Goal: Task Accomplishment & Management: Complete application form

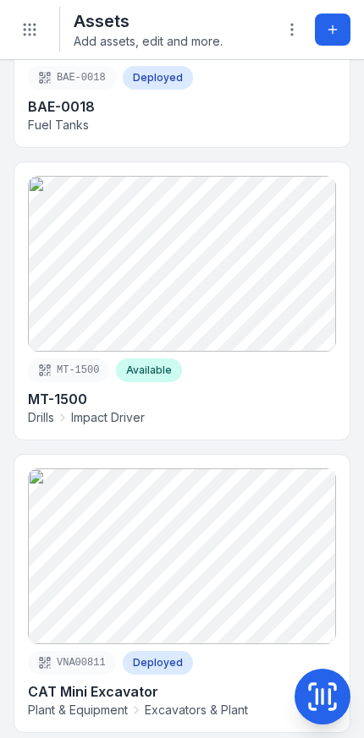
scroll to position [332, 0]
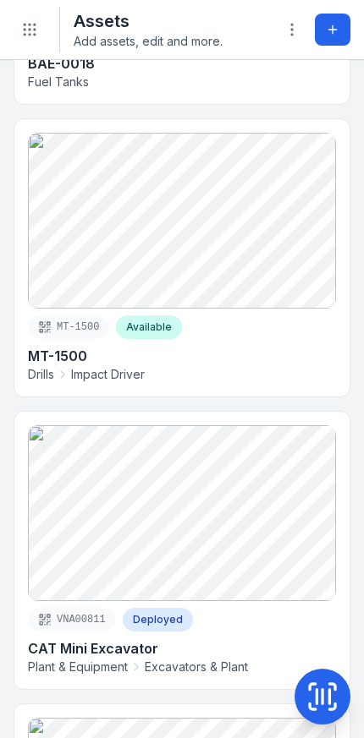
click at [261, 273] on link at bounding box center [181, 257] width 335 height 277
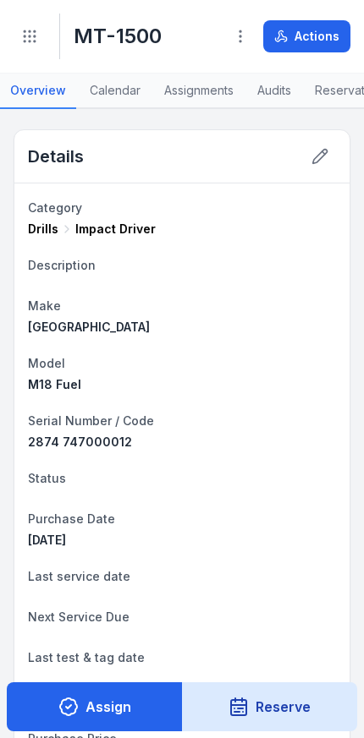
click at [30, 43] on icon "Toggle navigation" at bounding box center [29, 36] width 17 height 17
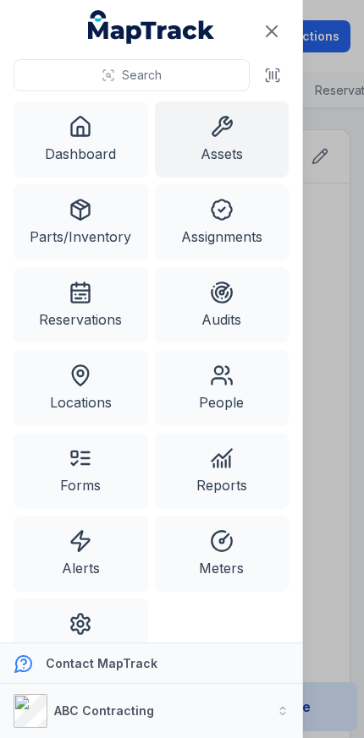
click at [221, 144] on link "Assets" at bounding box center [222, 139] width 134 height 76
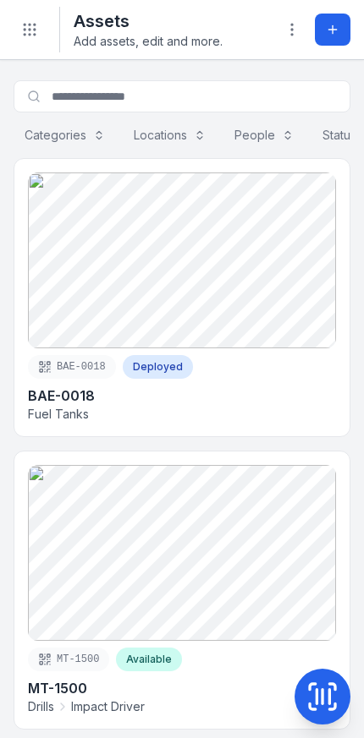
click at [317, 20] on button "Add asset" at bounding box center [333, 30] width 36 height 32
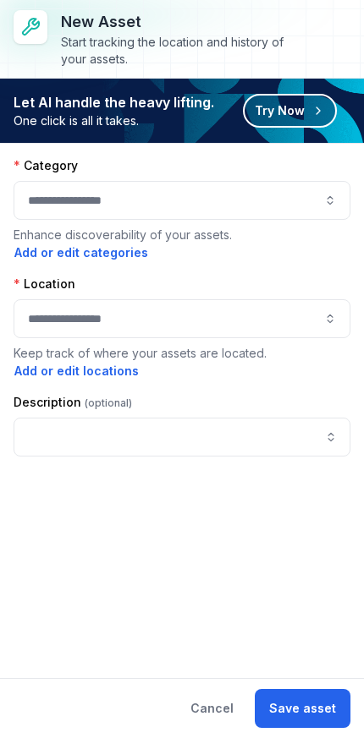
click at [223, 707] on button "Cancel" at bounding box center [212, 708] width 72 height 39
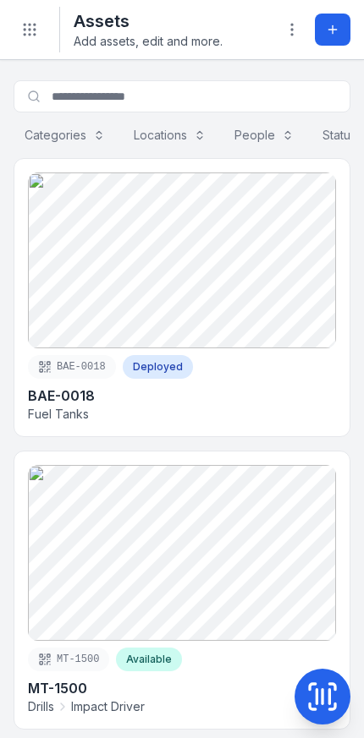
click at [316, 696] on icon at bounding box center [316, 697] width 0 height 14
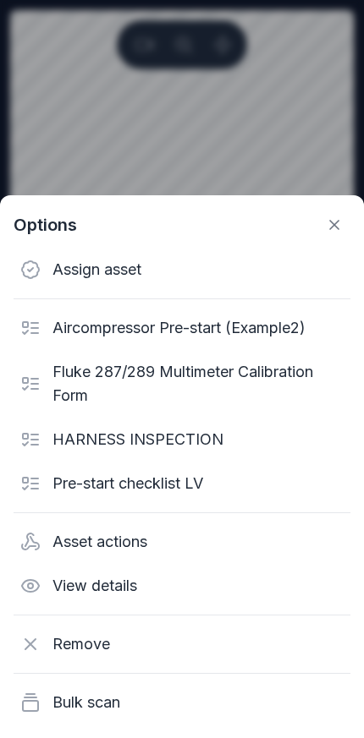
click at [323, 228] on button at bounding box center [334, 225] width 32 height 32
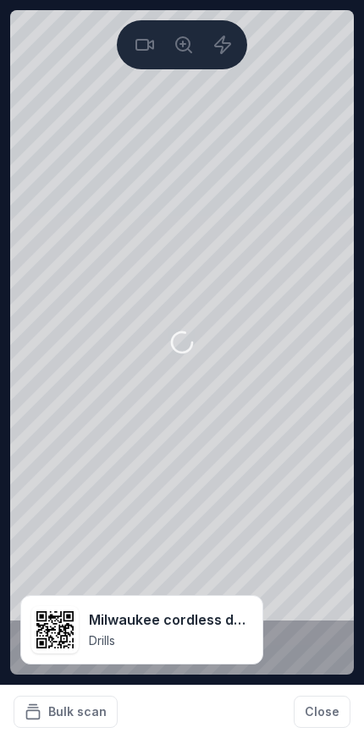
click at [324, 708] on button "Close" at bounding box center [321, 712] width 57 height 32
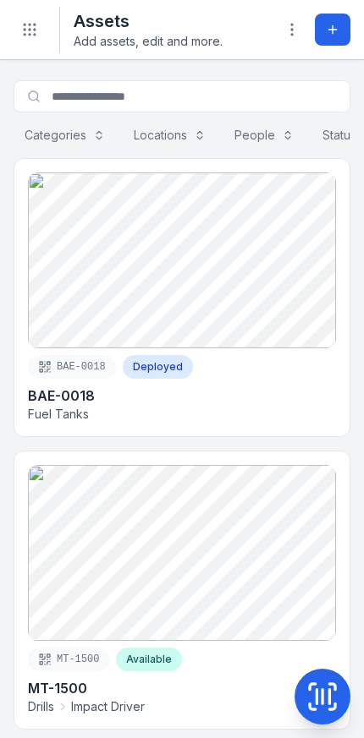
click at [324, 708] on icon at bounding box center [322, 697] width 34 height 34
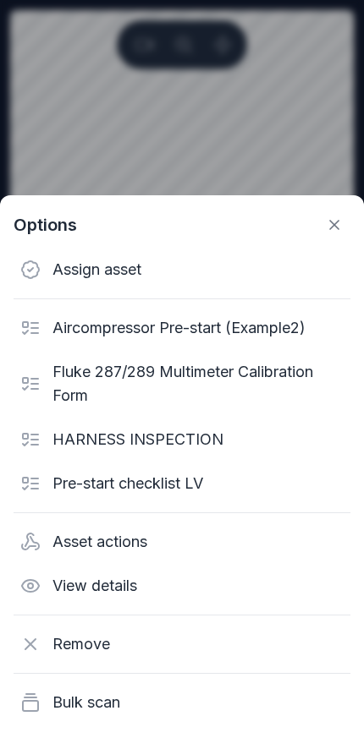
click at [334, 215] on button at bounding box center [334, 225] width 32 height 32
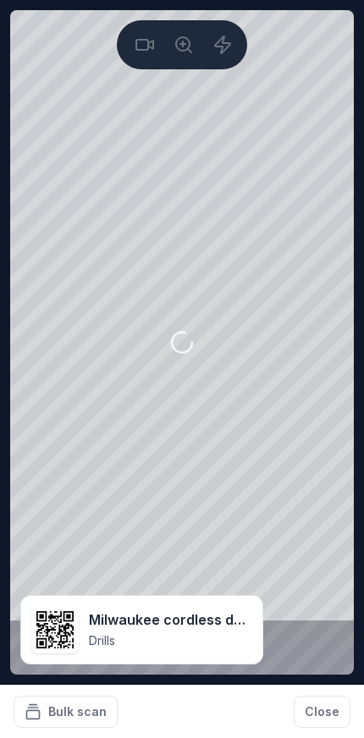
click at [326, 710] on button "Close" at bounding box center [321, 712] width 57 height 32
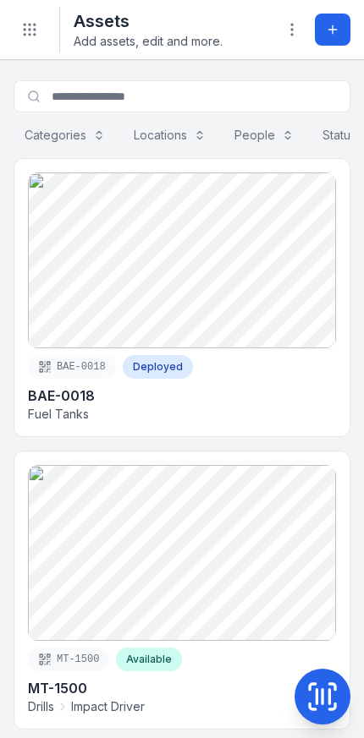
click at [320, 698] on icon at bounding box center [322, 697] width 34 height 34
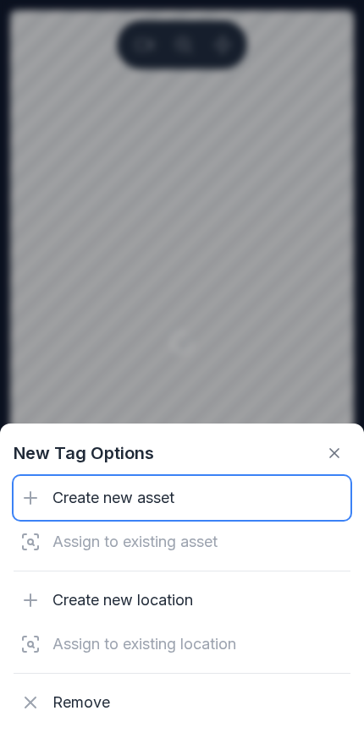
click at [181, 510] on div "Create new asset" at bounding box center [182, 498] width 336 height 44
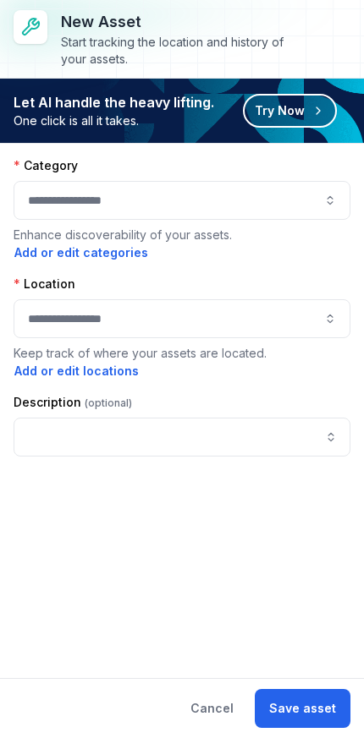
click at [302, 201] on div at bounding box center [182, 200] width 336 height 39
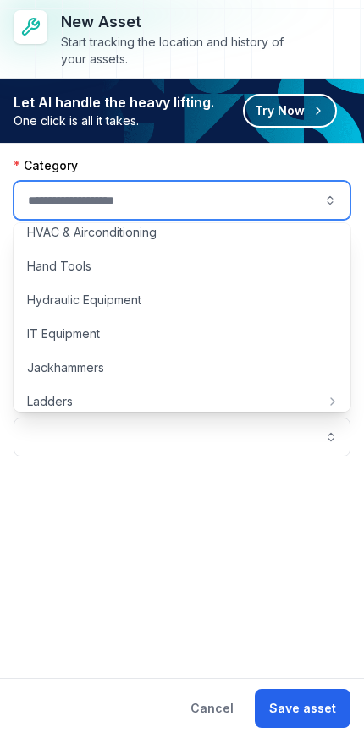
scroll to position [566, 0]
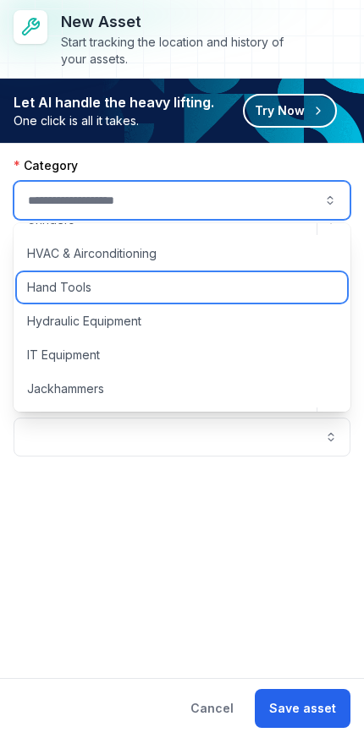
click at [225, 288] on div "Hand Tools" at bounding box center [182, 287] width 330 height 30
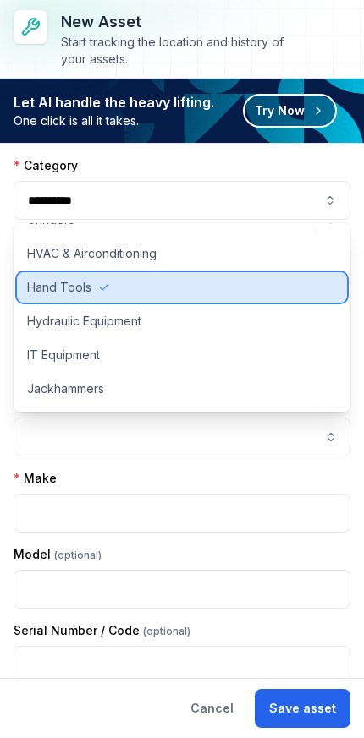
type input "**********"
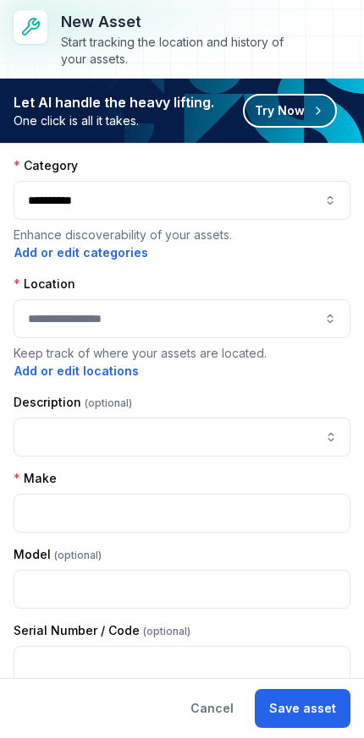
click at [254, 328] on div at bounding box center [182, 318] width 336 height 39
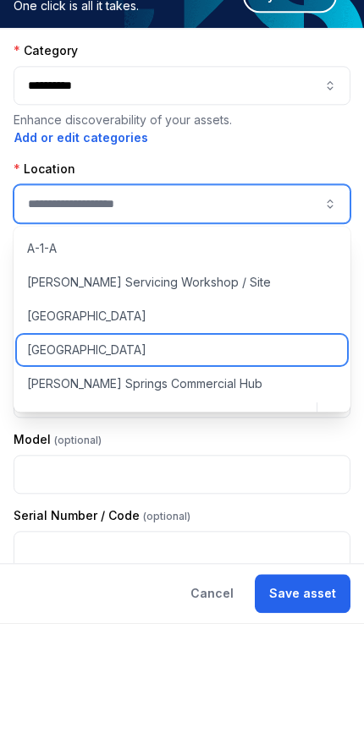
click at [194, 450] on div "[GEOGRAPHIC_DATA]" at bounding box center [182, 465] width 330 height 30
type input "**********"
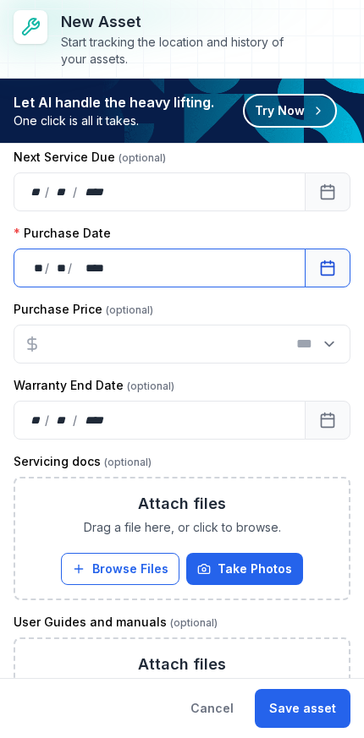
scroll to position [738, 0]
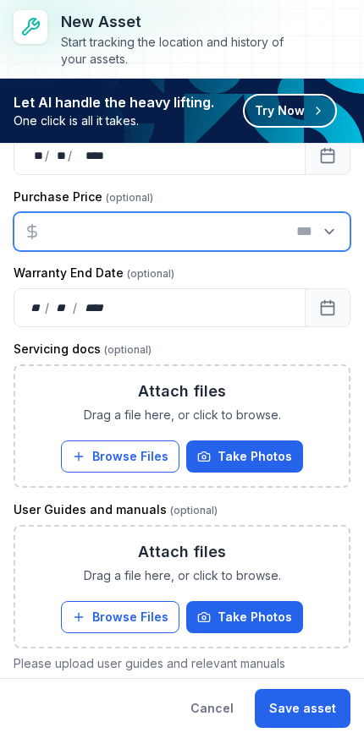
click at [210, 241] on input "number" at bounding box center [182, 231] width 336 height 39
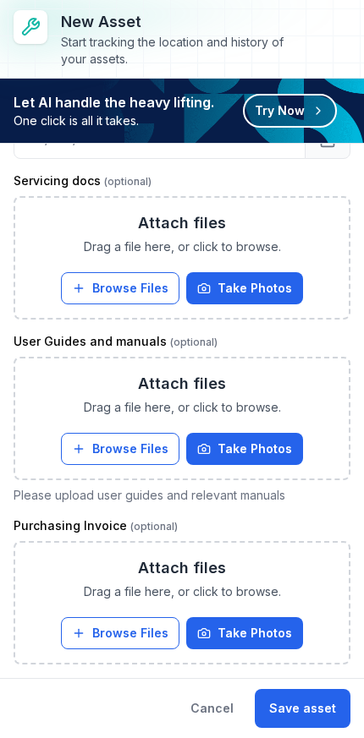
click at [229, 701] on button "Cancel" at bounding box center [212, 708] width 72 height 39
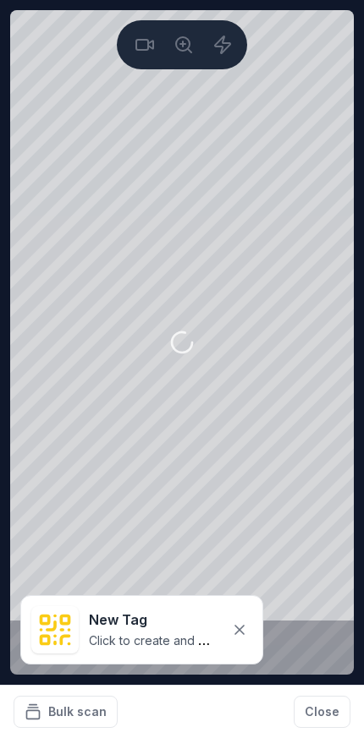
click at [325, 703] on button "Close" at bounding box center [321, 712] width 57 height 32
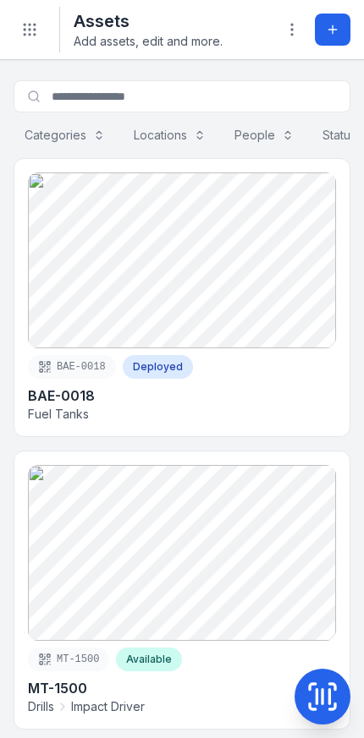
click at [339, 38] on button "Add asset" at bounding box center [333, 30] width 36 height 32
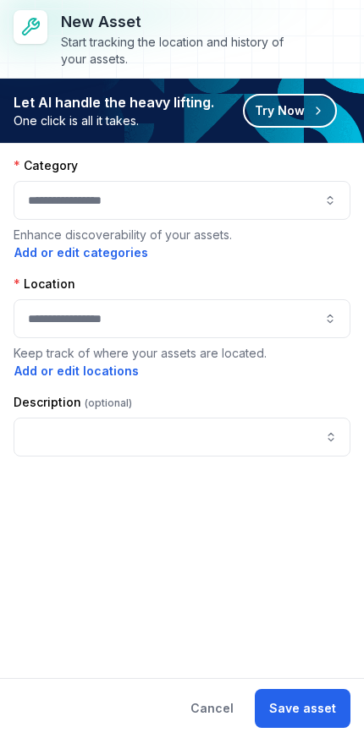
click at [221, 696] on button "Cancel" at bounding box center [212, 708] width 72 height 39
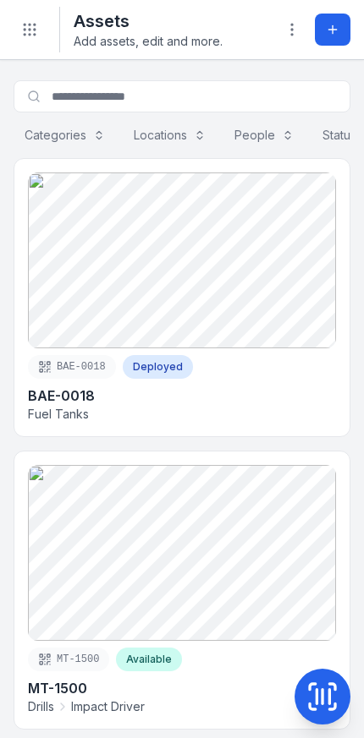
click at [319, 686] on icon at bounding box center [322, 697] width 34 height 34
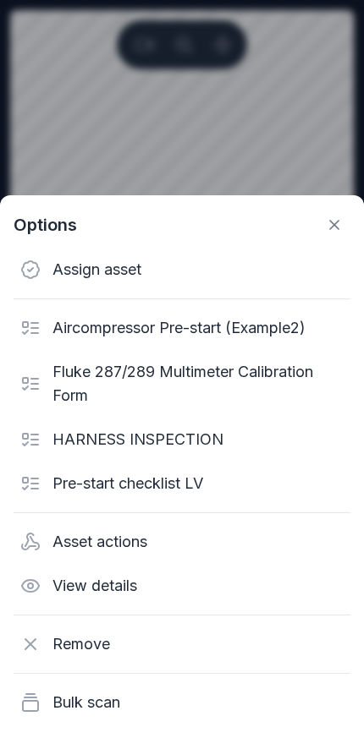
click at [336, 228] on icon at bounding box center [334, 225] width 8 height 8
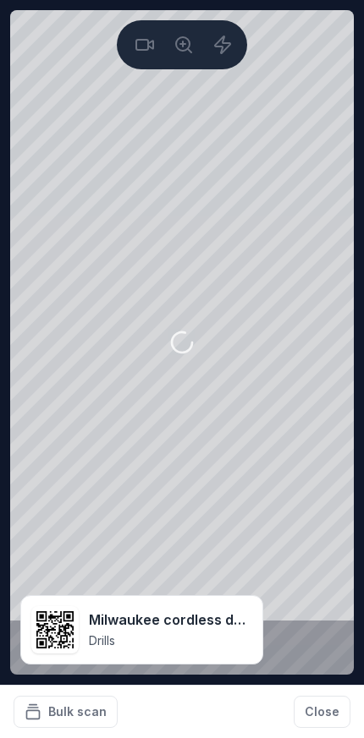
click at [188, 636] on div "Milwaukee cordless drill with 2 6.0 batteries, 3 5.0 batteries, 1 M12 battery a…" at bounding box center [169, 630] width 160 height 41
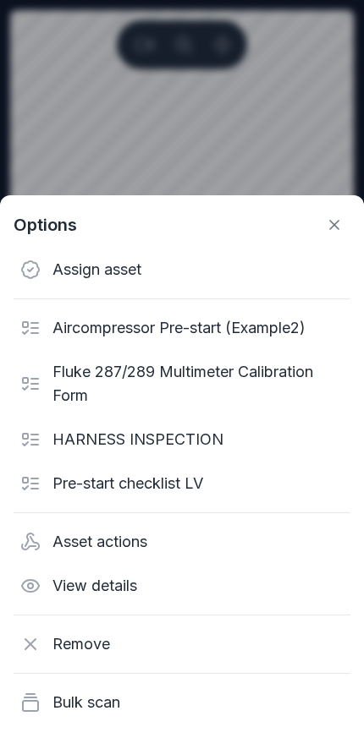
click at [345, 231] on button at bounding box center [334, 225] width 32 height 32
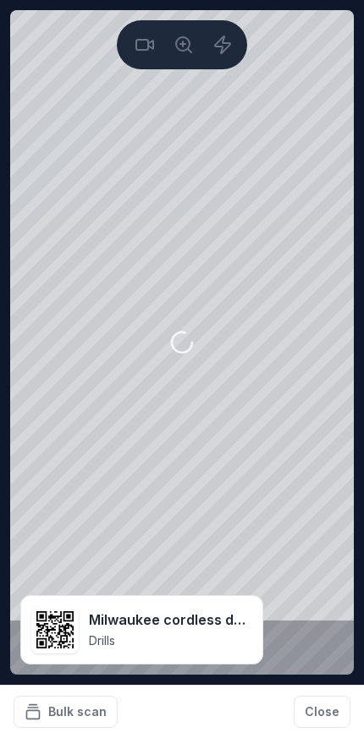
click at [330, 709] on button "Close" at bounding box center [321, 712] width 57 height 32
click at [329, 709] on icon at bounding box center [332, 706] width 6 height 6
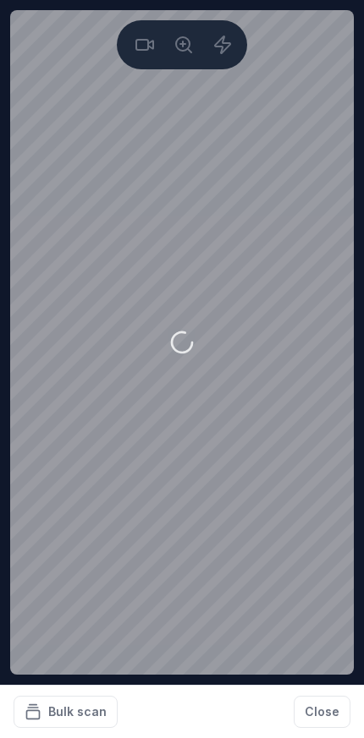
click at [324, 708] on button "Close" at bounding box center [321, 712] width 57 height 32
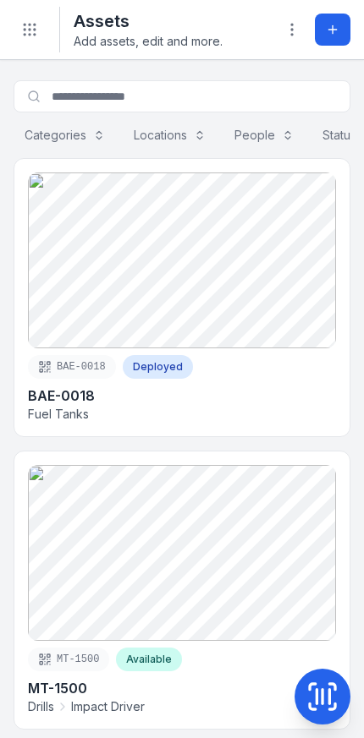
click at [316, 697] on icon at bounding box center [316, 697] width 0 height 14
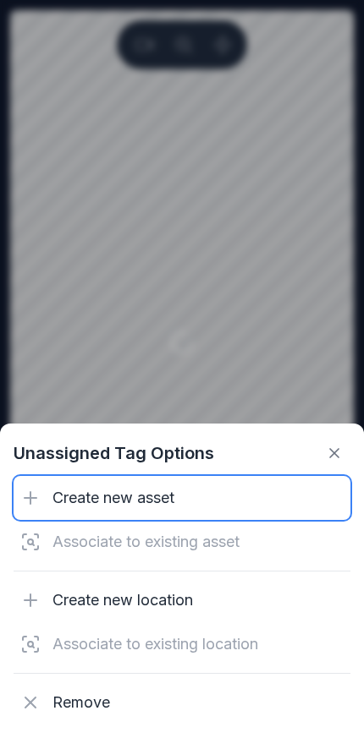
click at [187, 500] on div "Create new asset" at bounding box center [182, 498] width 336 height 44
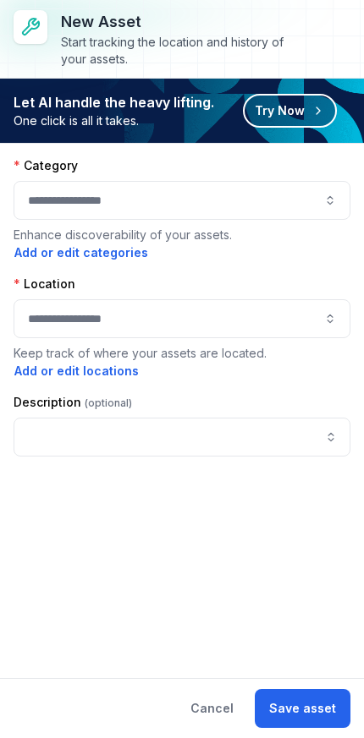
click at [303, 205] on div at bounding box center [182, 200] width 336 height 39
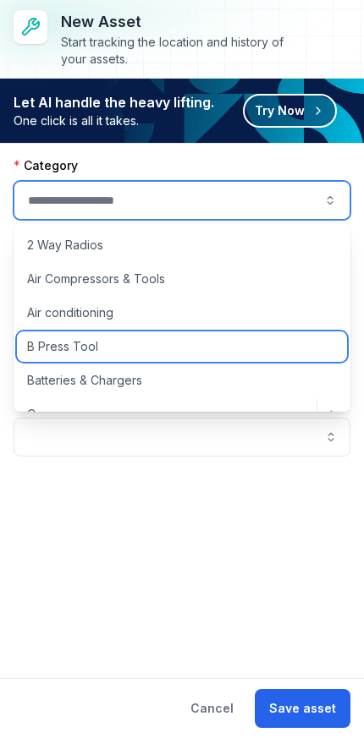
click at [158, 347] on div "B Press Tool" at bounding box center [182, 346] width 330 height 30
type input "**********"
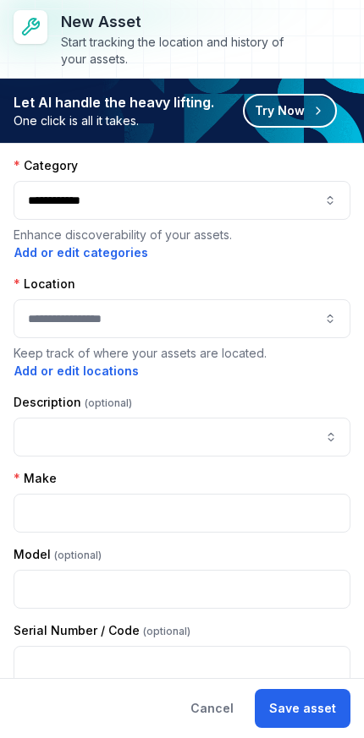
click at [303, 327] on div at bounding box center [182, 318] width 336 height 39
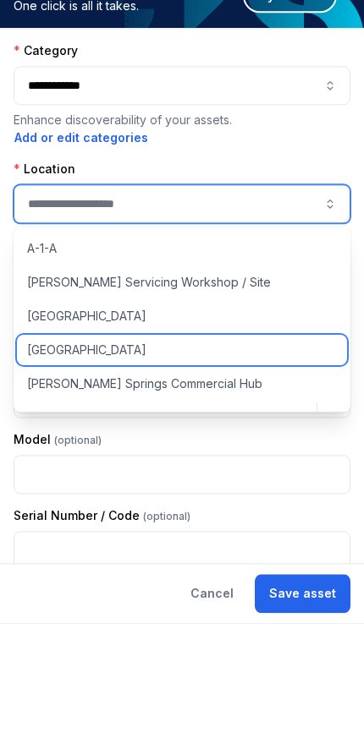
click at [202, 450] on div "[GEOGRAPHIC_DATA]" at bounding box center [182, 465] width 330 height 30
type input "**********"
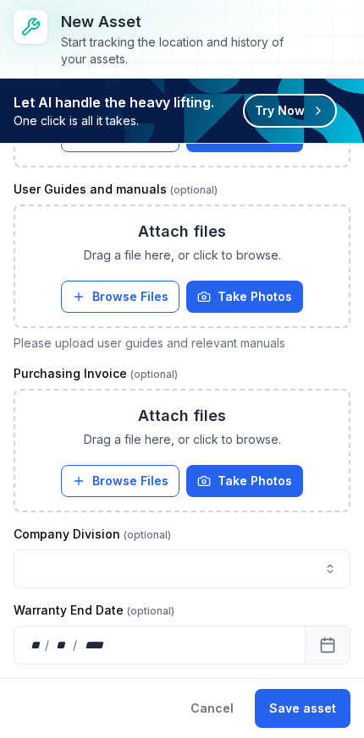
scroll to position [982, 0]
